Goal: Information Seeking & Learning: Learn about a topic

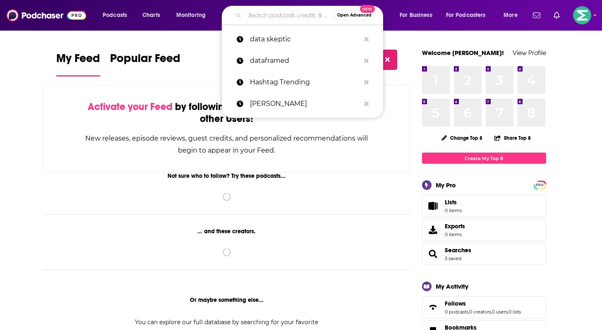
click at [269, 17] on input "Search podcasts, credits, & more..." at bounding box center [289, 15] width 89 height 13
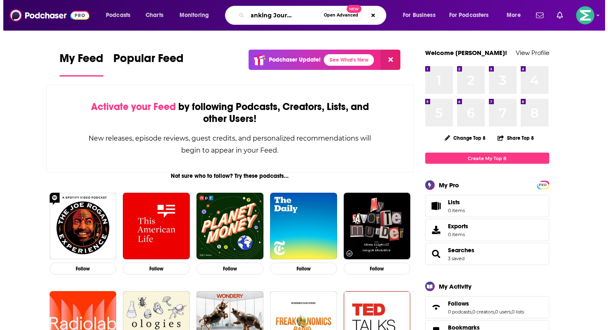
scroll to position [0, 26]
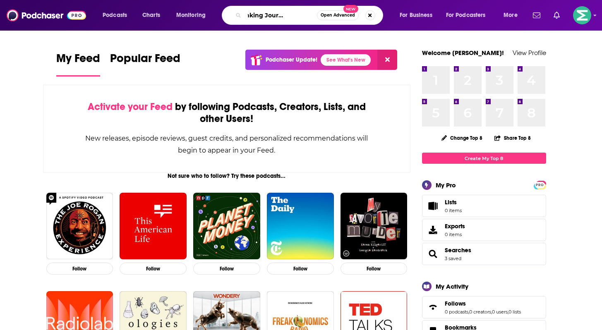
type input "ABA Banking Journal Podcast"
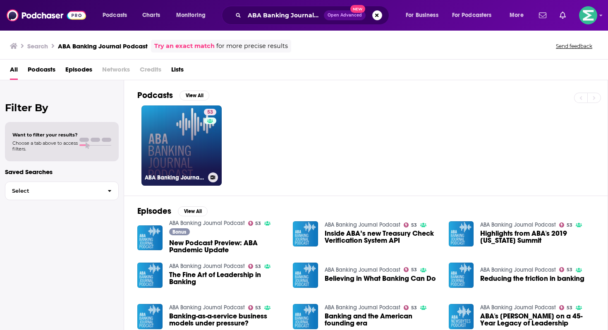
click at [195, 163] on link "53 ABA Banking Journal Podcast" at bounding box center [182, 146] width 80 height 80
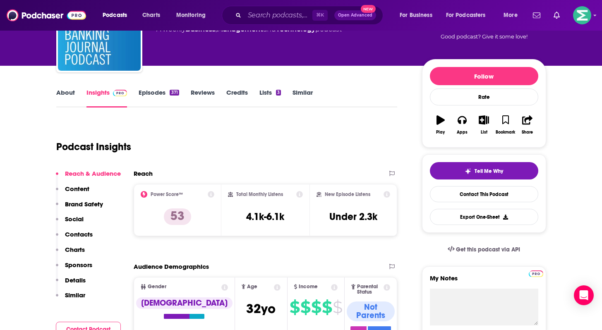
scroll to position [84, 0]
